Goal: Task Accomplishment & Management: Complete application form

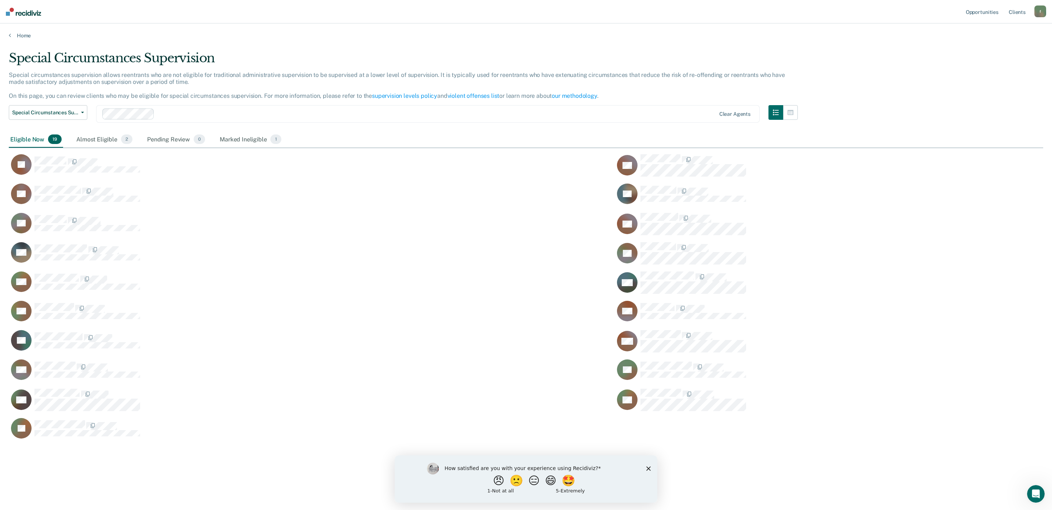
scroll to position [396, 1026]
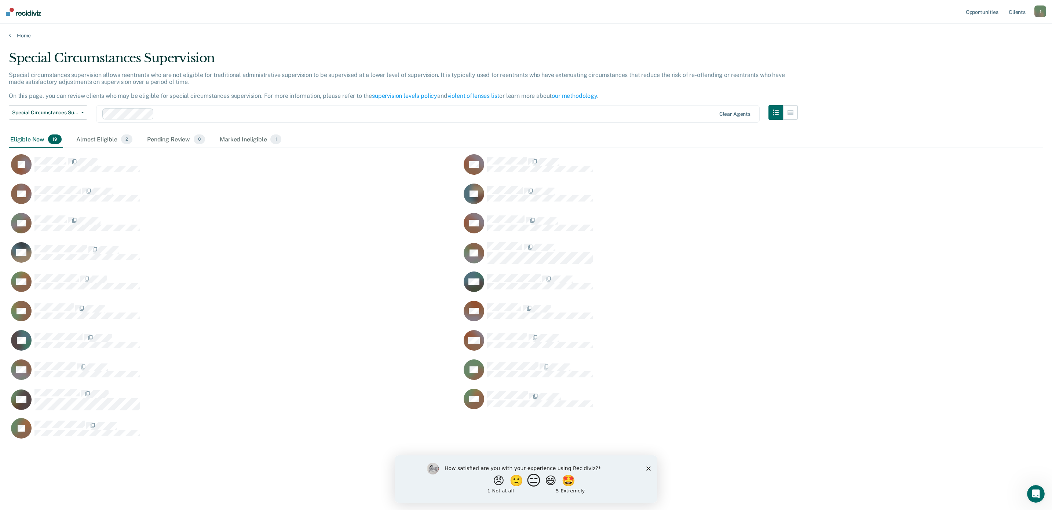
drag, startPoint x: 2497, startPoint y: 473, endPoint x: 535, endPoint y: 482, distance: 1962.1
click at [535, 482] on button "😑" at bounding box center [534, 480] width 17 height 15
click at [604, 491] on button "Submit your response" at bounding box center [600, 486] width 11 height 15
click at [250, 132] on div "Marked Ineligible 1" at bounding box center [250, 140] width 65 height 16
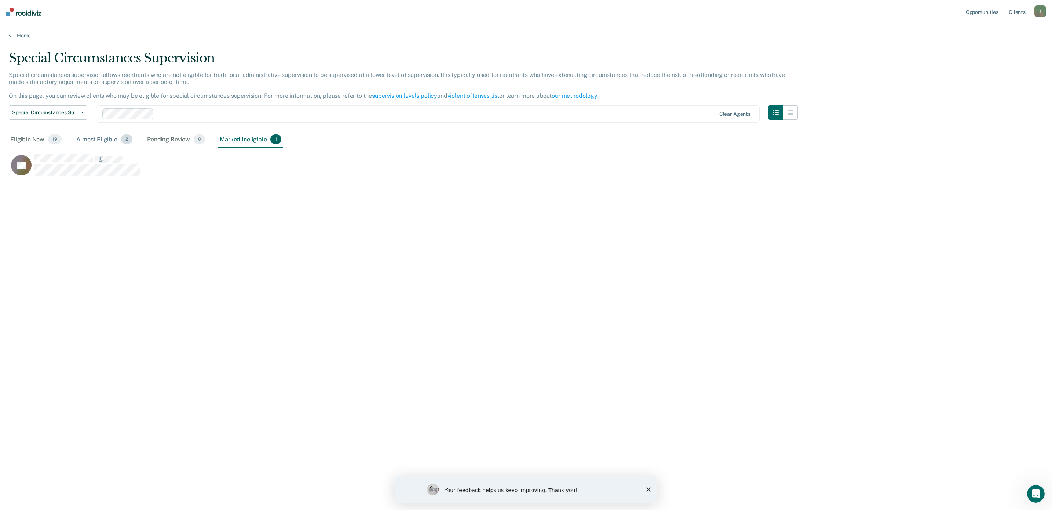
click at [93, 140] on div "Almost Eligible 2" at bounding box center [104, 140] width 59 height 16
click at [55, 138] on span "19" at bounding box center [55, 140] width 14 height 10
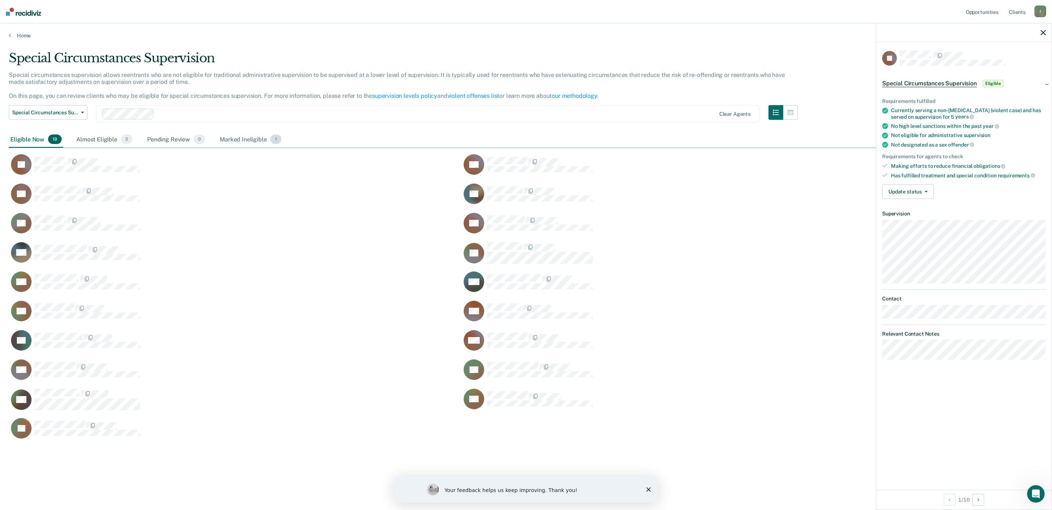
click at [225, 133] on div "Marked Ineligible 1" at bounding box center [250, 140] width 65 height 16
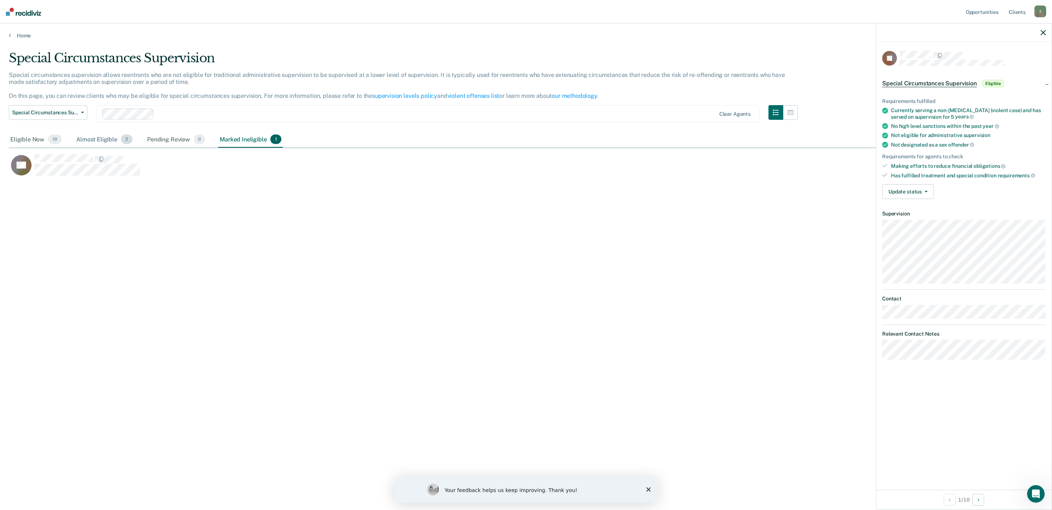
click at [99, 138] on div "Almost Eligible 2" at bounding box center [104, 140] width 59 height 16
click at [186, 139] on div "Pending Review 0" at bounding box center [176, 140] width 61 height 16
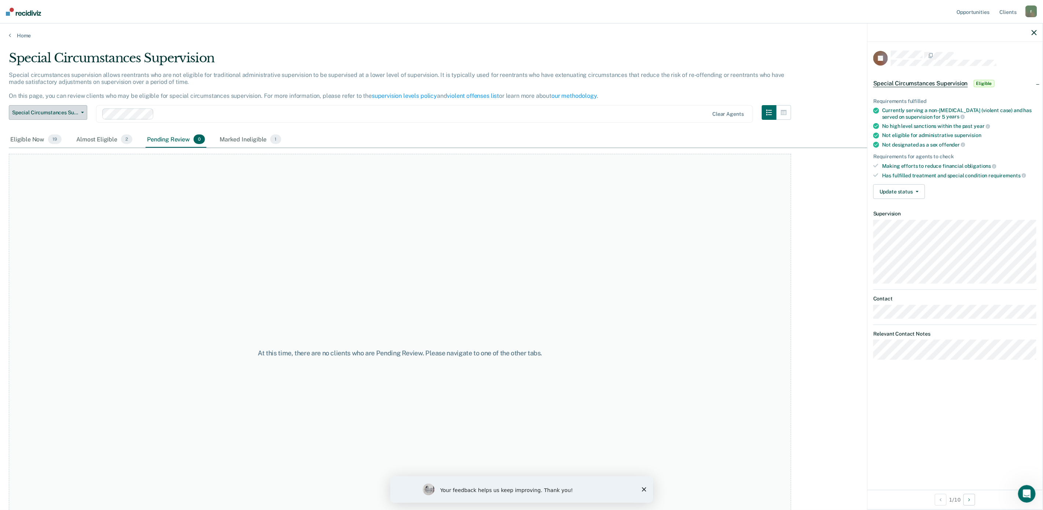
click at [78, 112] on span "button" at bounding box center [81, 112] width 6 height 1
click at [72, 142] on div "Special Circumstances Supervision" at bounding box center [59, 142] width 89 height 12
click at [79, 113] on span "button" at bounding box center [81, 112] width 6 height 1
click at [70, 137] on div "Special Circumstances Supervision" at bounding box center [59, 142] width 89 height 12
click at [47, 137] on div "Eligible Now 19" at bounding box center [36, 140] width 54 height 16
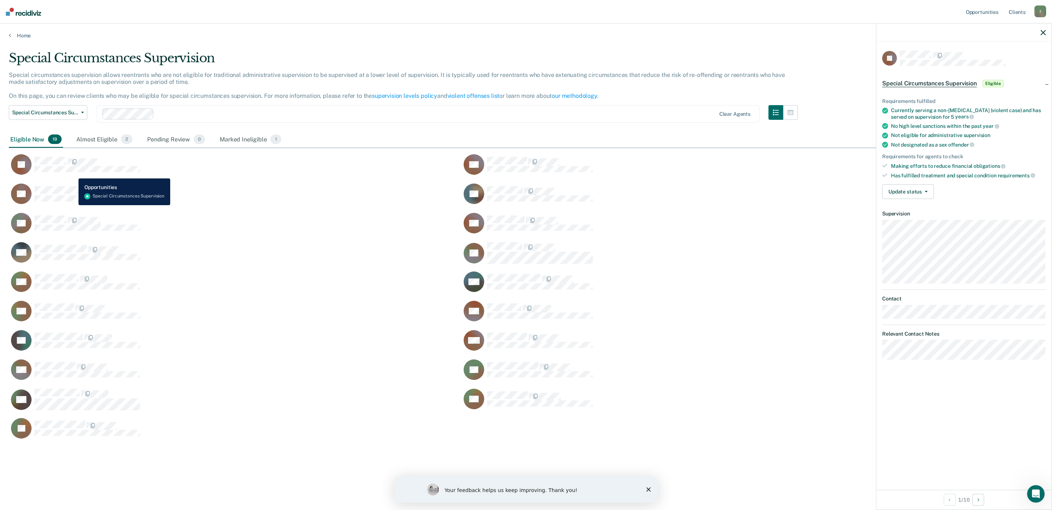
click at [73, 173] on div "CJ" at bounding box center [75, 164] width 129 height 21
click at [31, 111] on span "Special Circumstances Supervision" at bounding box center [45, 113] width 66 height 6
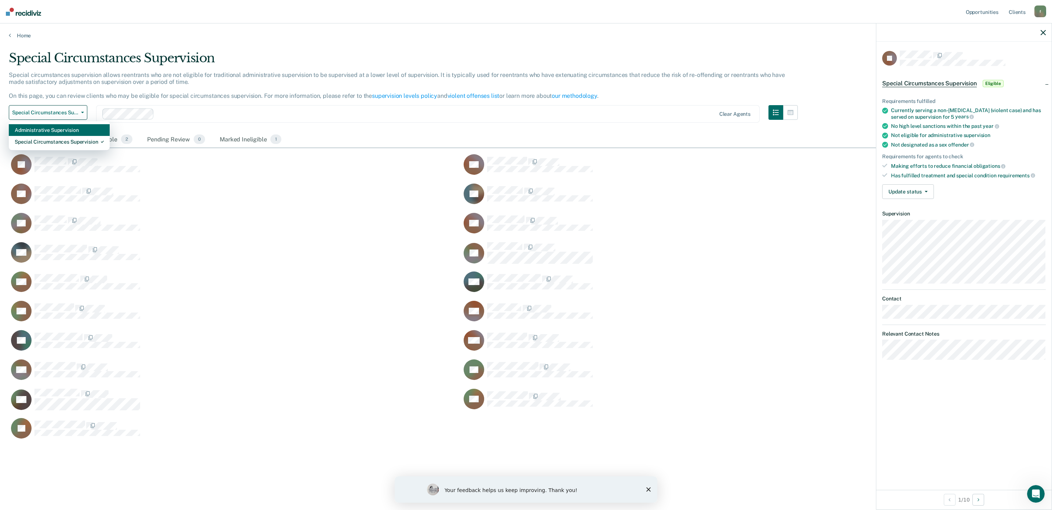
click at [37, 129] on div "Administrative Supervision" at bounding box center [59, 130] width 89 height 12
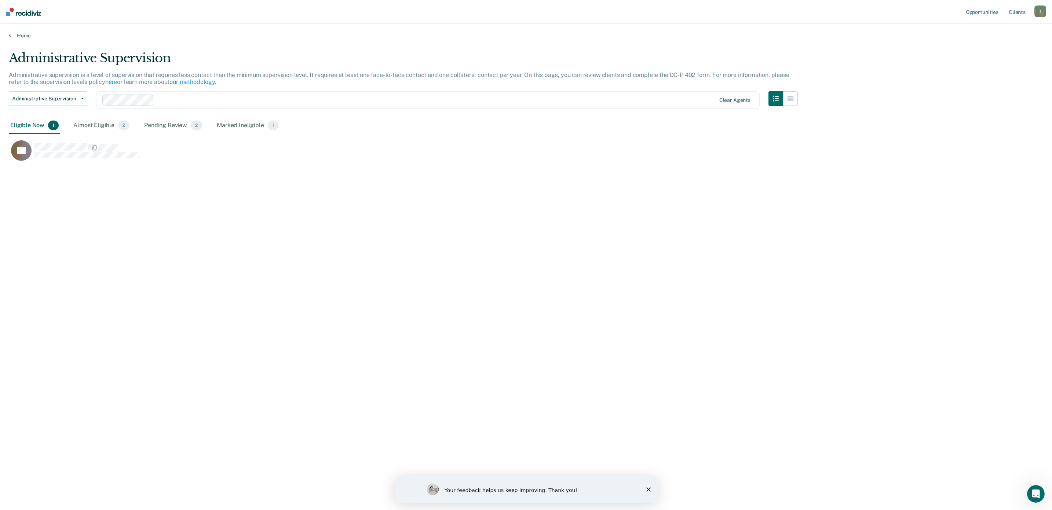
click at [34, 125] on div "Eligible Now 1" at bounding box center [34, 126] width 51 height 16
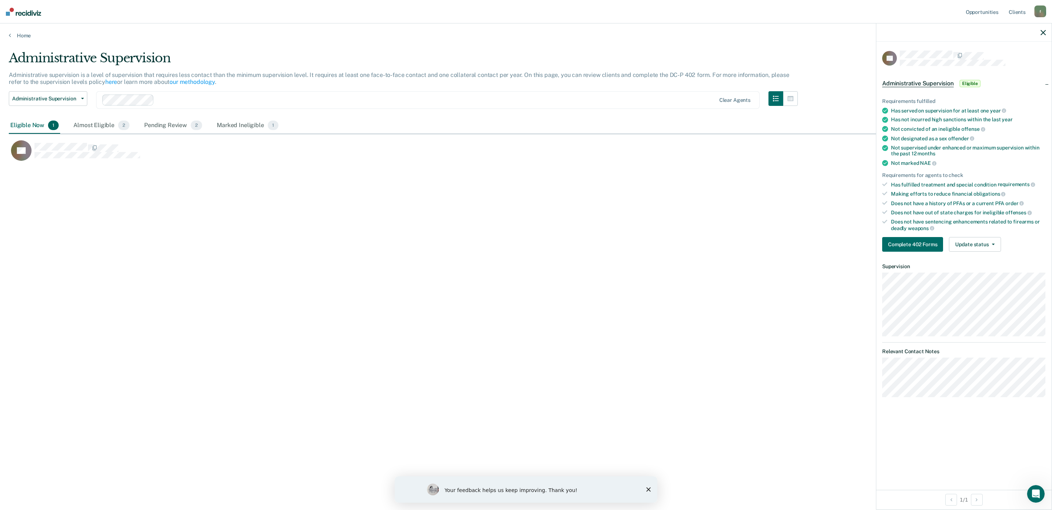
drag, startPoint x: 18, startPoint y: 133, endPoint x: 8, endPoint y: 130, distance: 10.3
drag, startPoint x: 8, startPoint y: 130, endPoint x: 970, endPoint y: 246, distance: 968.9
click at [970, 246] on button "Update status" at bounding box center [975, 244] width 52 height 15
click at [931, 241] on button "Complete 402 Forms" at bounding box center [912, 244] width 61 height 15
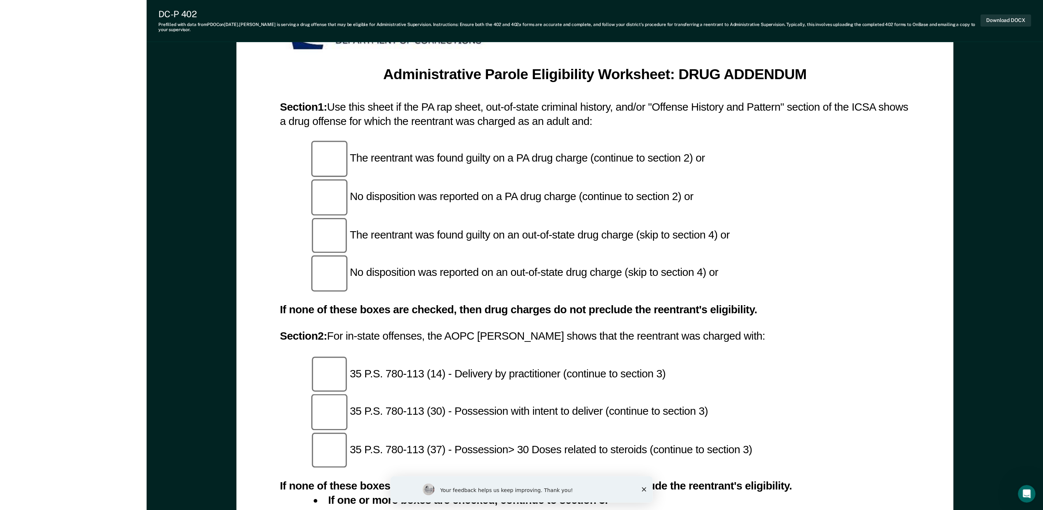
scroll to position [1155, 0]
